Goal: Find specific page/section: Find specific page/section

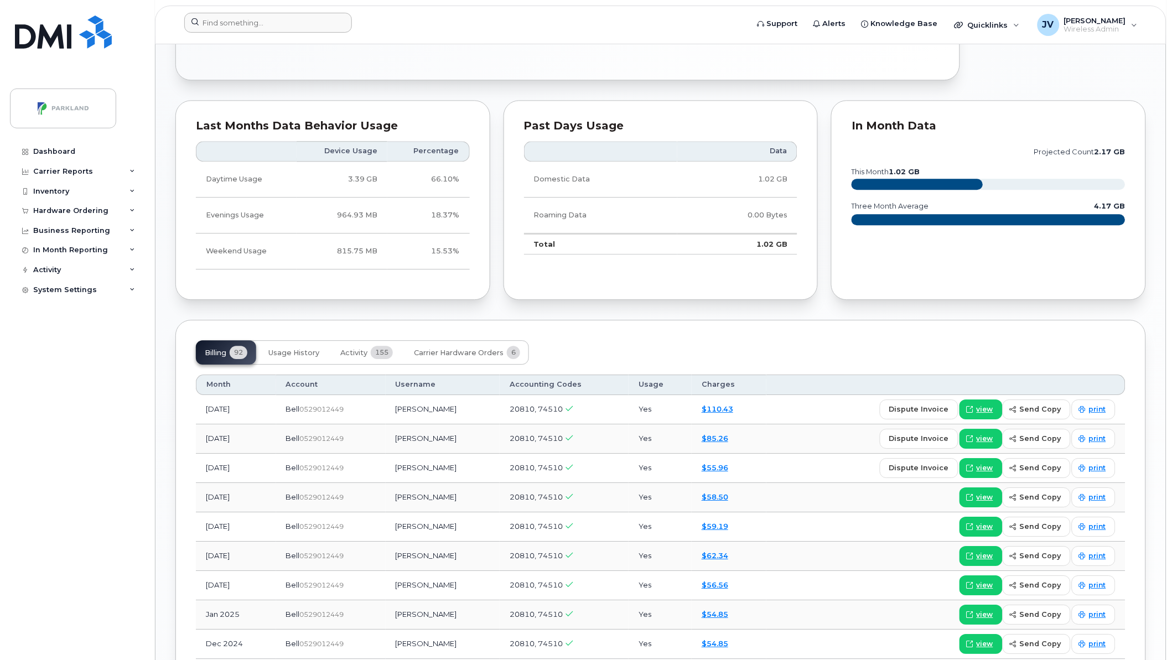
scroll to position [717, 0]
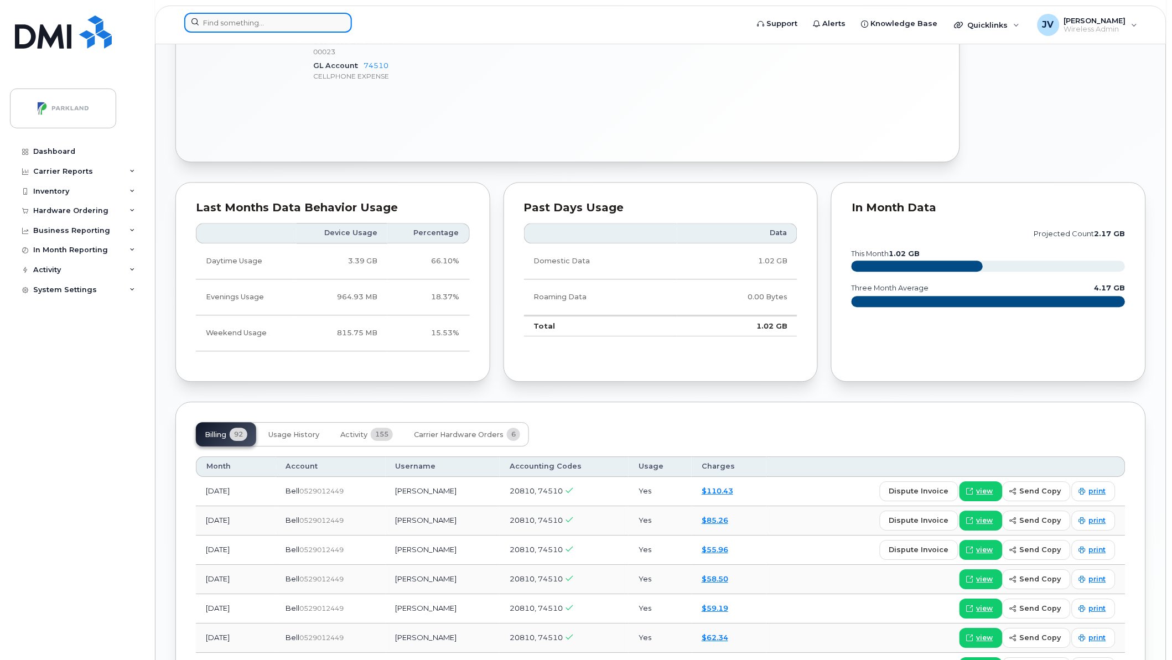
click at [211, 24] on input at bounding box center [268, 23] width 168 height 20
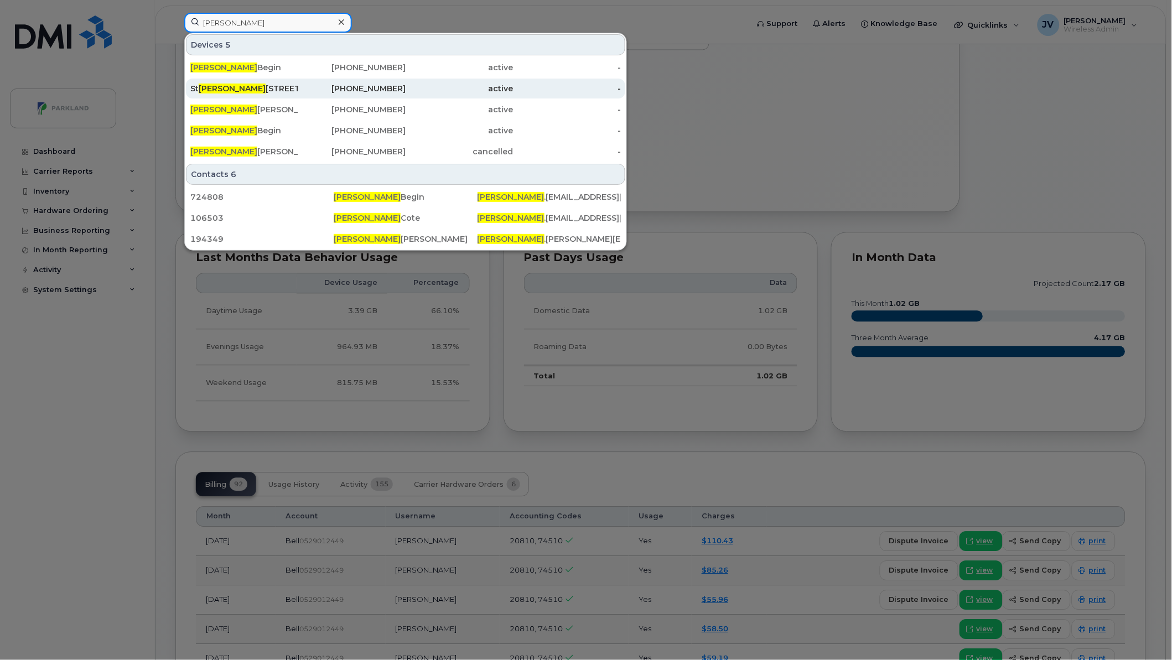
scroll to position [656, 0]
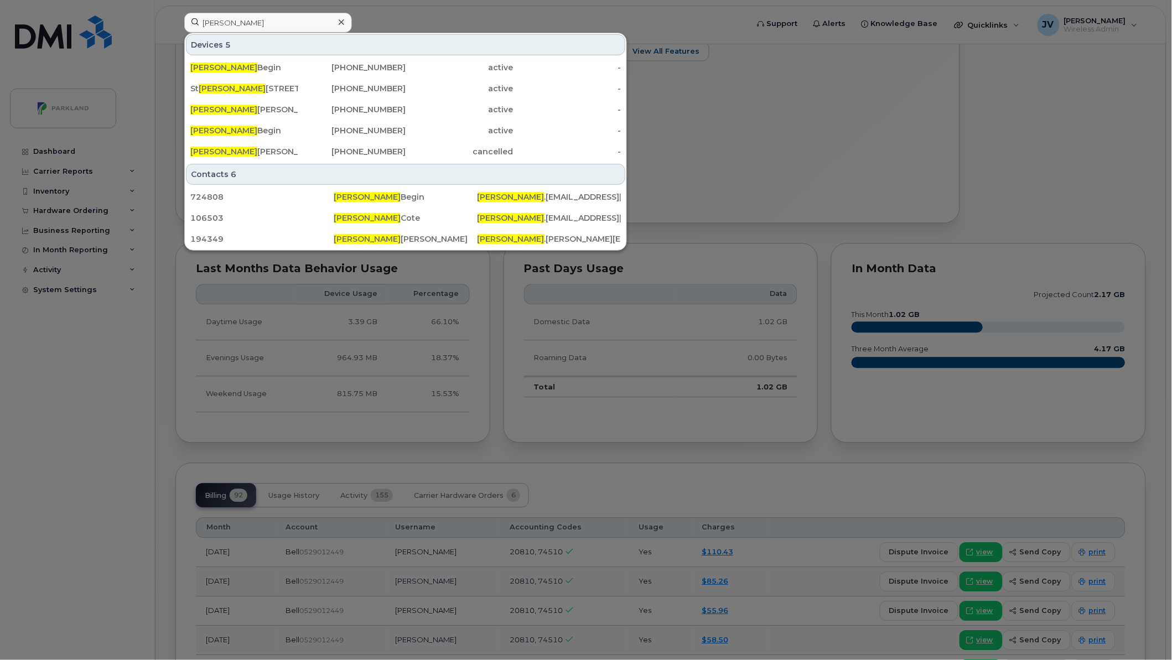
drag, startPoint x: 849, startPoint y: 108, endPoint x: 441, endPoint y: 77, distance: 409.5
click at [849, 108] on div at bounding box center [586, 330] width 1172 height 660
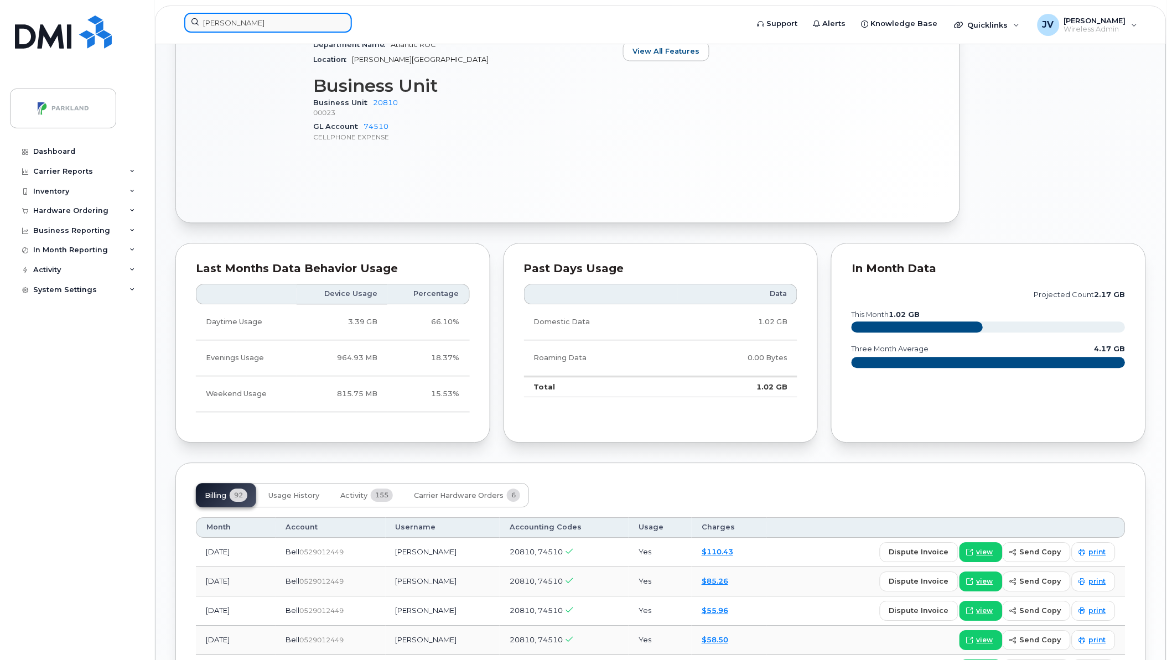
click at [227, 23] on input "[PERSON_NAME]" at bounding box center [268, 23] width 168 height 20
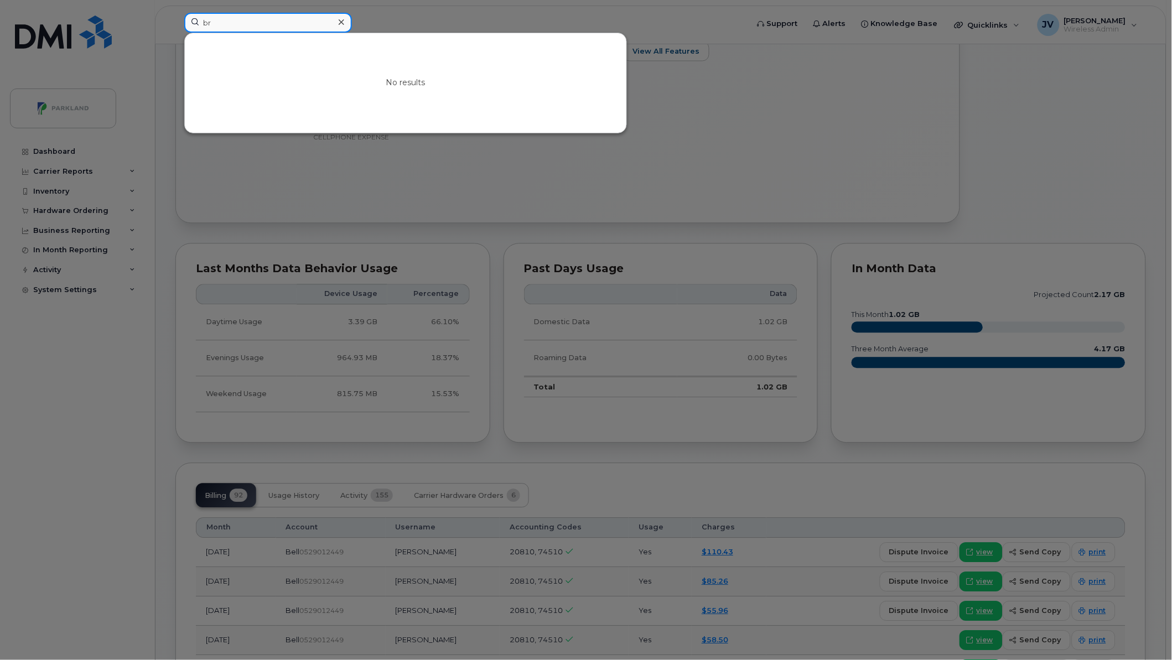
type input "b"
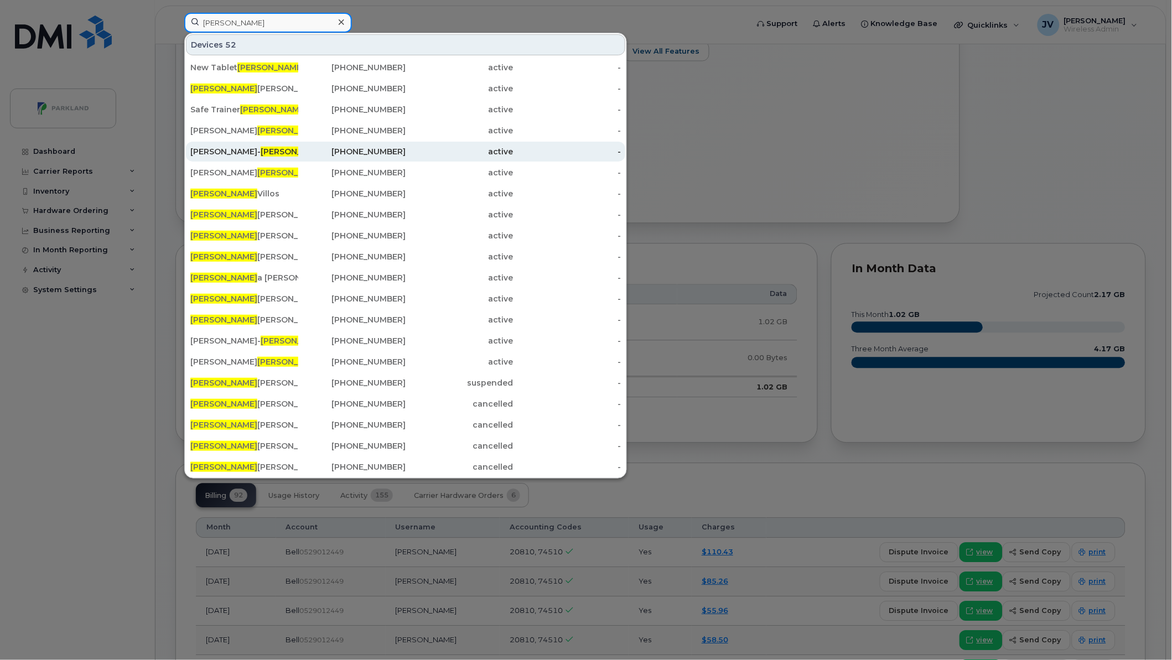
type input "[PERSON_NAME]"
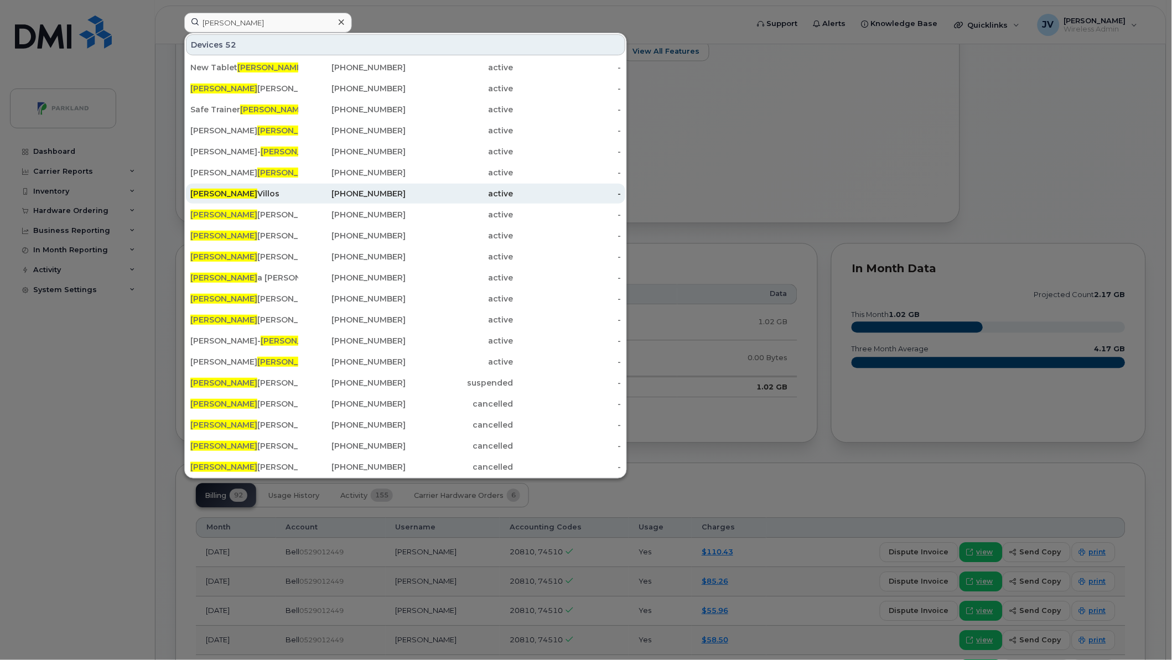
click at [214, 192] on div "[PERSON_NAME]" at bounding box center [244, 193] width 108 height 11
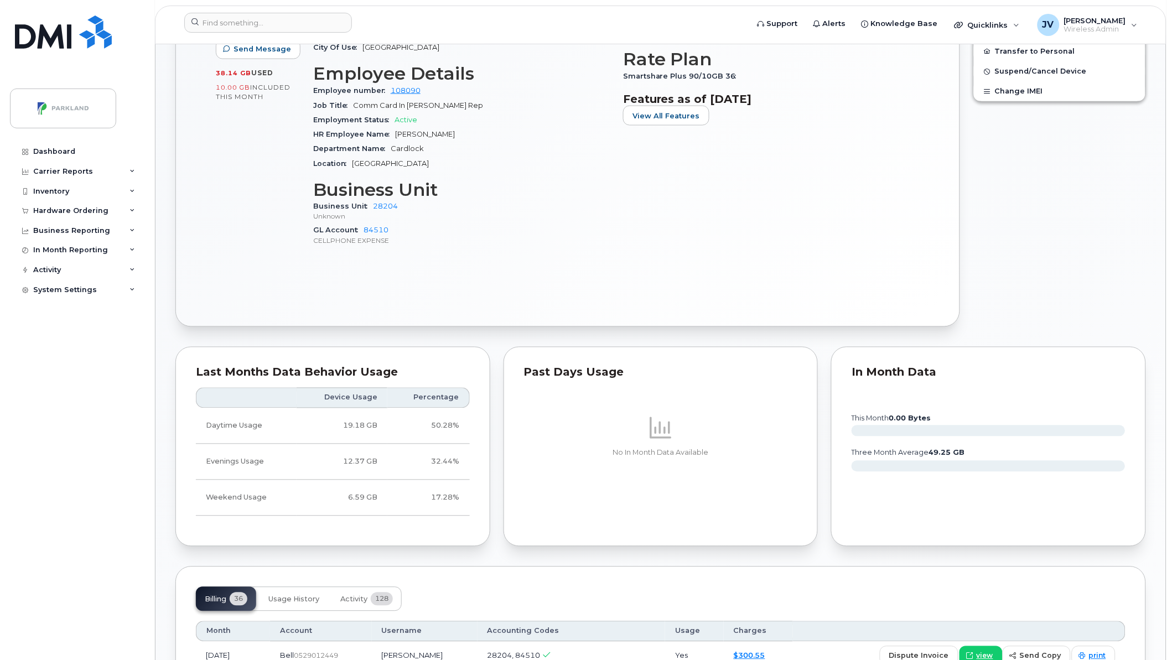
scroll to position [471, 0]
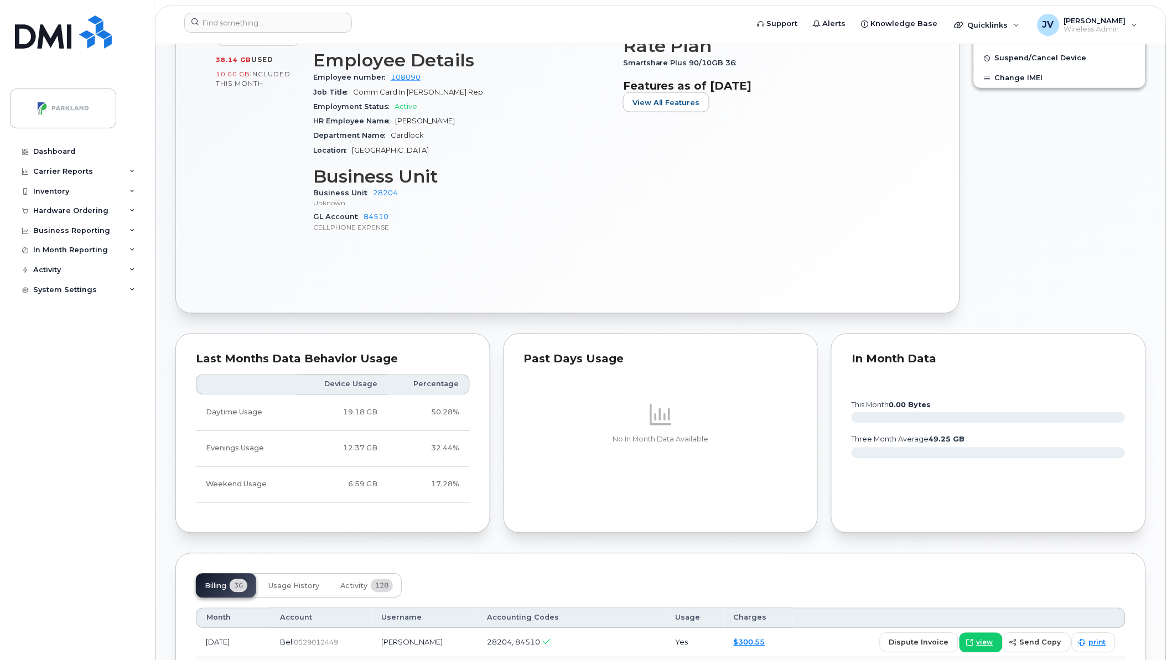
click at [655, 402] on span at bounding box center [660, 414] width 27 height 27
click at [645, 440] on p "No In Month Data Available" at bounding box center [661, 440] width 274 height 10
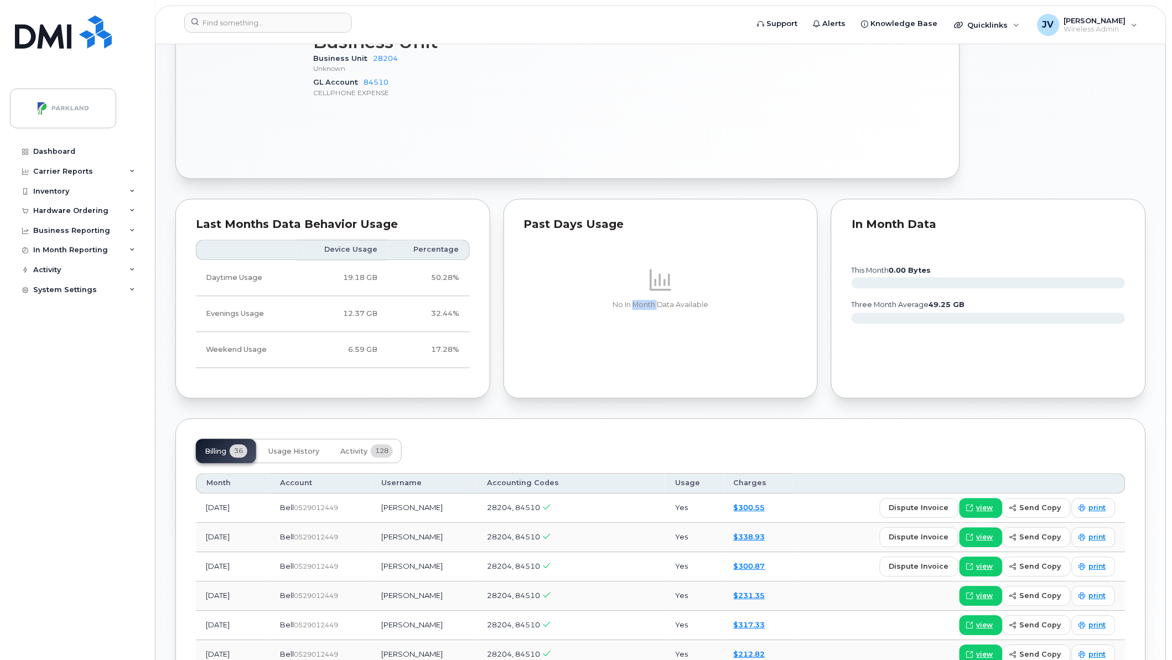
scroll to position [615, 0]
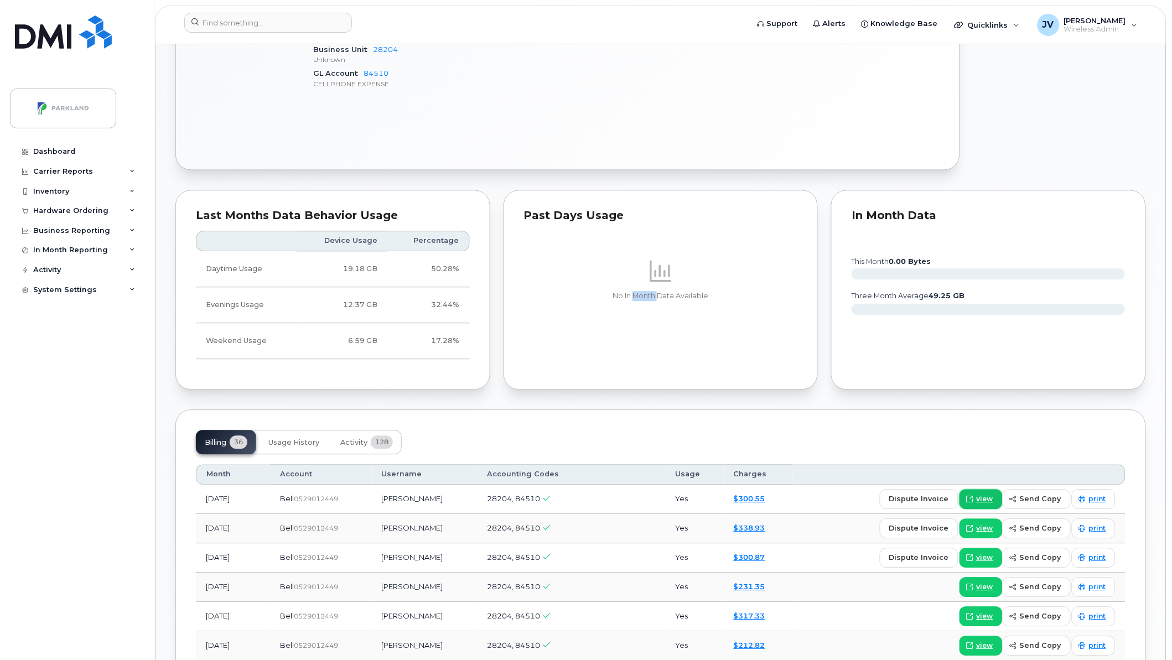
click at [985, 500] on span "view" at bounding box center [985, 500] width 17 height 10
